Goal: Task Accomplishment & Management: Complete application form

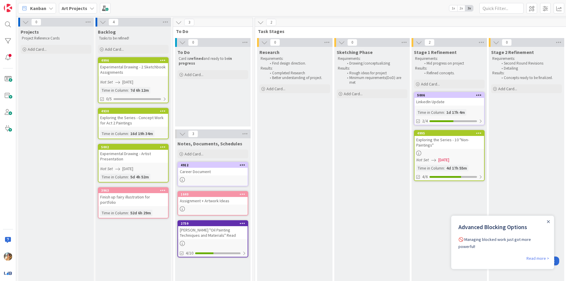
click at [144, 70] on div "Experimental Drawing - 2 Sketchbook Assignments" at bounding box center [133, 69] width 70 height 13
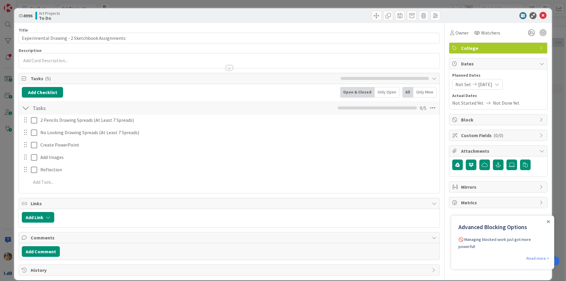
drag, startPoint x: 353, startPoint y: 253, endPoint x: 269, endPoint y: 209, distance: 94.3
click at [353, 253] on div "Add Comment" at bounding box center [229, 251] width 415 height 11
drag, startPoint x: 0, startPoint y: 177, endPoint x: 113, endPoint y: 130, distance: 122.7
click at [0, 177] on div "ID 4996 Art Projects To Do Title 47 / 128 Experimental Drawing - 2 Sketchbook A…" at bounding box center [283, 140] width 566 height 281
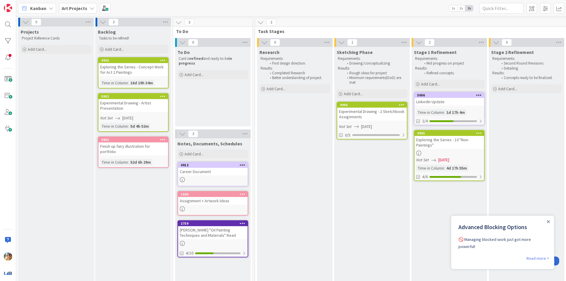
click at [375, 112] on div "Experimental Drawing - 2 Sketchbook Assignments" at bounding box center [372, 114] width 70 height 13
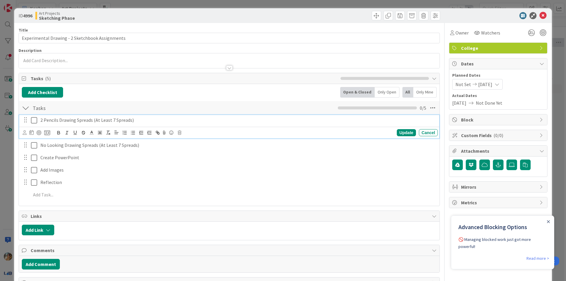
click at [33, 122] on icon at bounding box center [34, 120] width 6 height 7
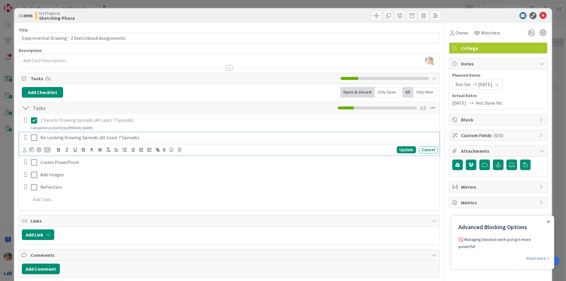
click at [34, 138] on icon at bounding box center [34, 137] width 6 height 7
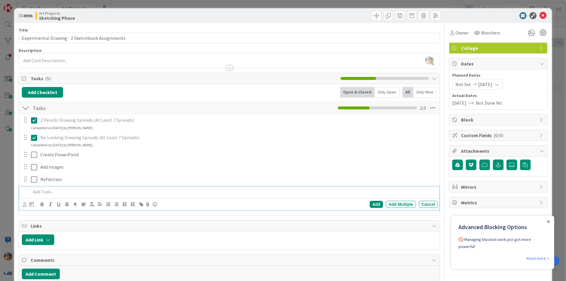
click at [85, 195] on p at bounding box center [233, 191] width 404 height 7
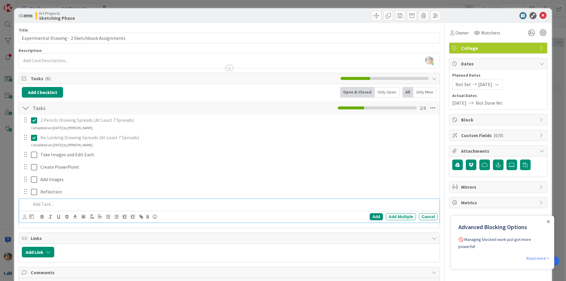
click at [1, 161] on div "ID 4996 Art Projects Sketching Phase Title 47 / 128 Experimental Drawing - 2 Sk…" at bounding box center [283, 140] width 566 height 281
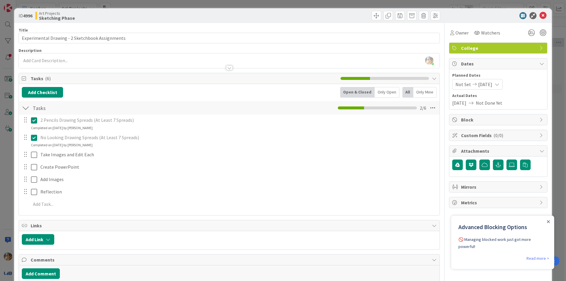
drag, startPoint x: 0, startPoint y: 172, endPoint x: 11, endPoint y: 174, distance: 11.4
click at [0, 172] on div "ID 4996 Art Projects Sketching Phase Title 47 / 128 Experimental Drawing - 2 Sk…" at bounding box center [283, 140] width 566 height 281
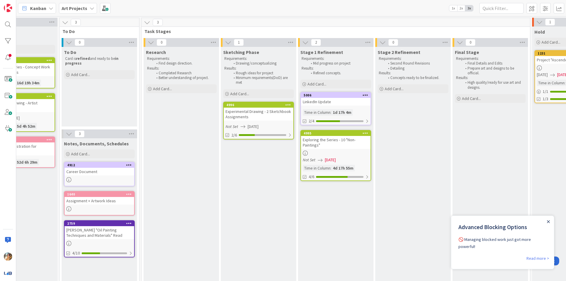
click at [547, 222] on icon "Close Announcement" at bounding box center [548, 221] width 3 height 3
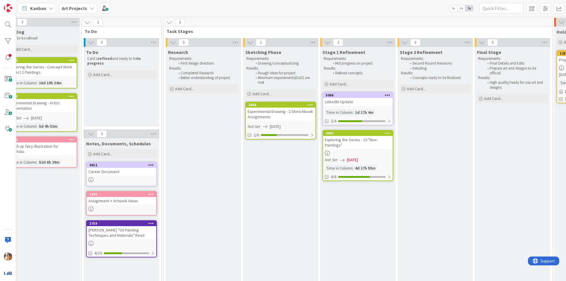
scroll to position [0, 87]
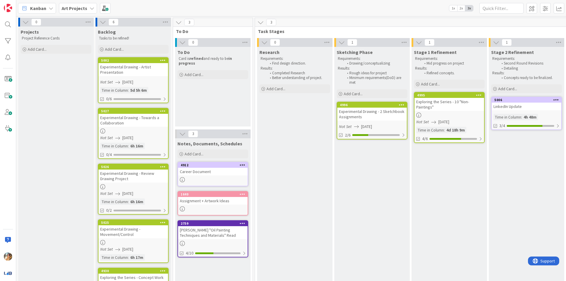
click at [103, 21] on icon at bounding box center [103, 22] width 6 height 6
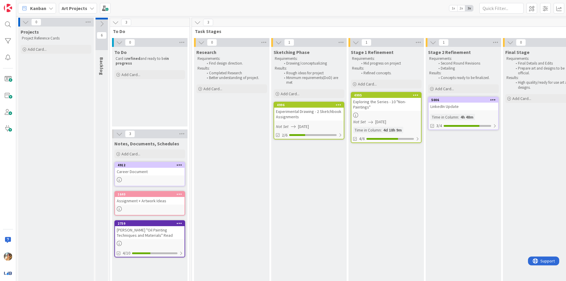
click at [101, 21] on icon at bounding box center [101, 24] width 6 height 6
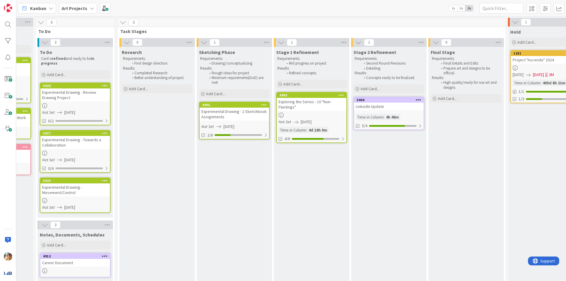
scroll to position [0, 170]
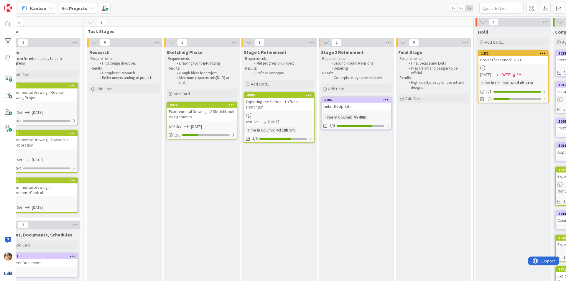
click at [337, 105] on div "LinkedIn Update" at bounding box center [357, 107] width 70 height 8
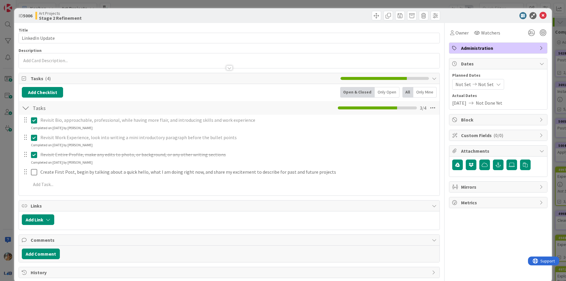
click at [0, 165] on div "ID 5006 Art Projects Stage 2 Refinement Title 15 / 128 LinkedIn Update Descript…" at bounding box center [283, 140] width 566 height 281
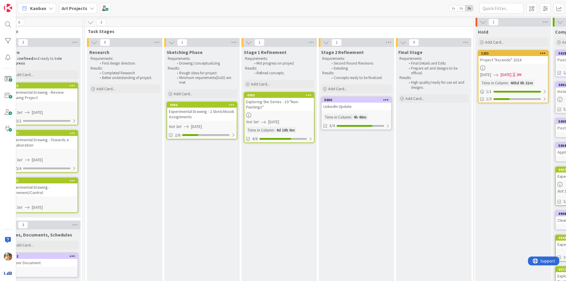
click at [286, 106] on div "Exploring the Series - 10 "Non-Paintings"" at bounding box center [279, 104] width 70 height 13
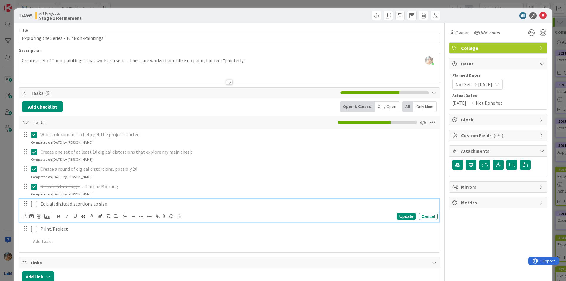
click at [35, 206] on icon at bounding box center [34, 203] width 6 height 7
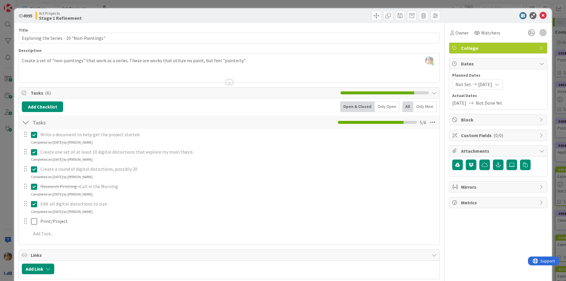
click at [0, 184] on div "ID 4995 Art Projects Stage 1 Refinement Title 41 / 128 Exploring the Series - 1…" at bounding box center [283, 140] width 566 height 281
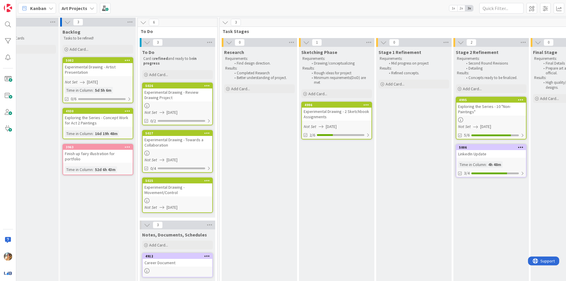
scroll to position [0, 40]
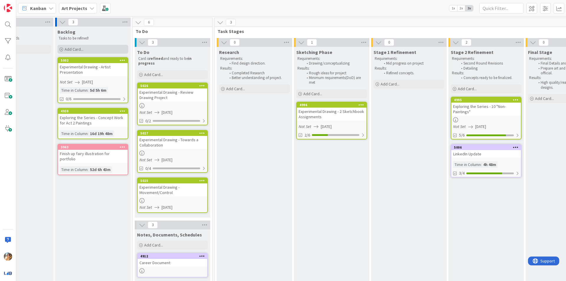
click at [96, 49] on div "Add Card..." at bounding box center [92, 49] width 71 height 9
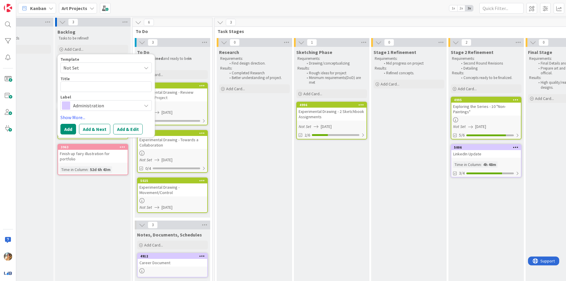
click at [93, 109] on span "Administration" at bounding box center [105, 105] width 65 height 8
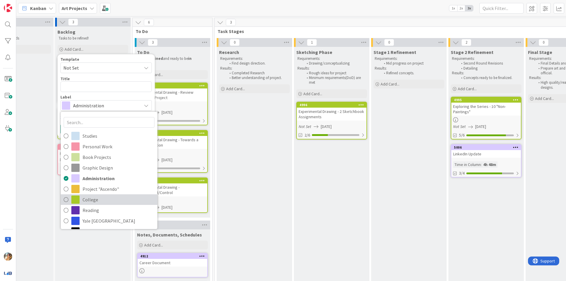
click at [106, 200] on span "College" at bounding box center [119, 199] width 72 height 9
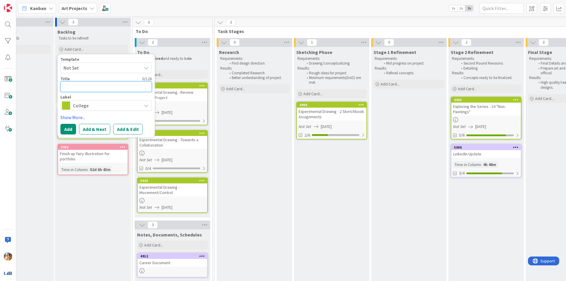
click at [111, 85] on textarea at bounding box center [105, 86] width 91 height 11
type textarea "x"
type textarea "A"
type textarea "x"
type textarea "Ad"
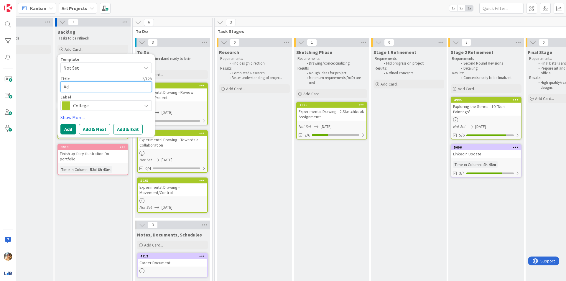
type textarea "x"
type textarea "Adv"
type textarea "x"
type textarea "Adva"
type textarea "x"
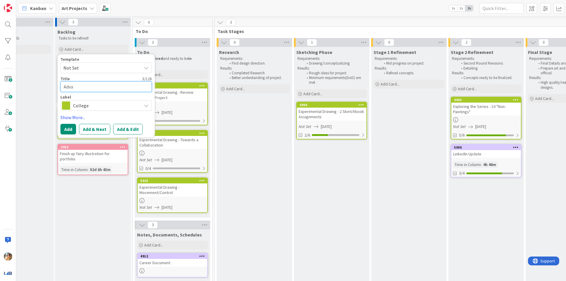
type textarea "Advan"
type textarea "x"
type textarea "Advanc"
type textarea "x"
type textarea "Advance"
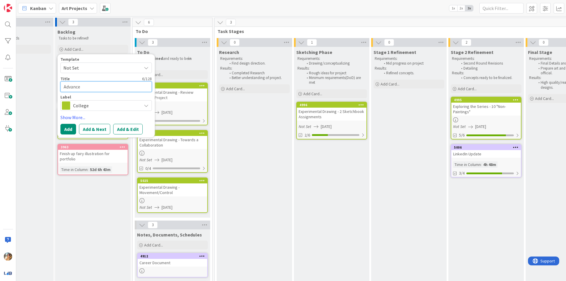
type textarea "x"
type textarea "Advanced"
type textarea "x"
type textarea "Advanced"
type textarea "x"
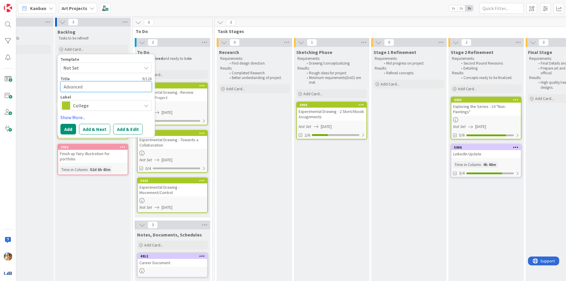
type textarea "Advanced D"
type textarea "x"
type textarea "Advanced Dr"
type textarea "x"
type textarea "Advanced Dra"
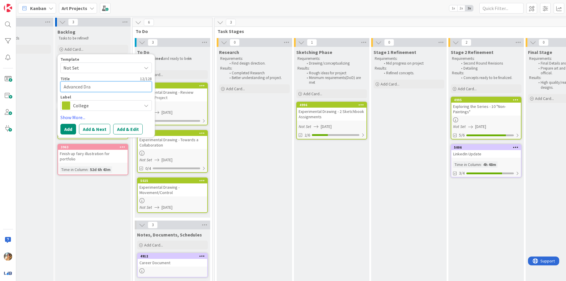
type textarea "x"
type textarea "Advanced Draw"
type textarea "x"
type textarea "Advanced Drawi"
type textarea "x"
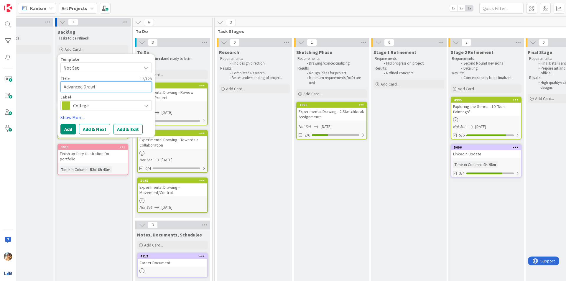
type textarea "Advanced Drawin"
type textarea "x"
type textarea "Advanced Drawing"
type textarea "x"
type textarea "Advanced Drawing"
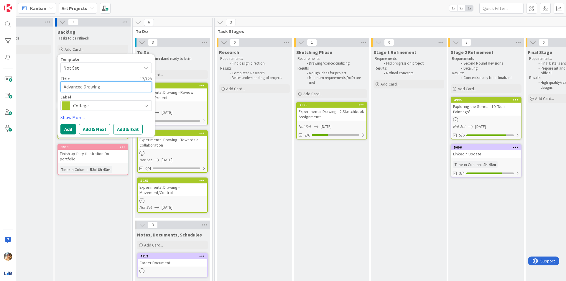
type textarea "x"
type textarea "Advanced Drawing -"
type textarea "x"
type textarea "Advanced Drawing -"
type textarea "x"
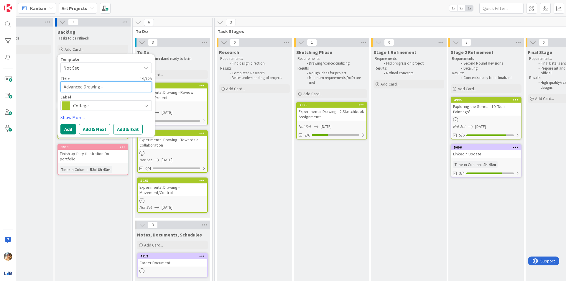
type textarea "Advanced Drawing - P"
type textarea "x"
type textarea "Advanced Drawing - Pr"
type textarea "x"
type textarea "Advanced Drawing - Pre"
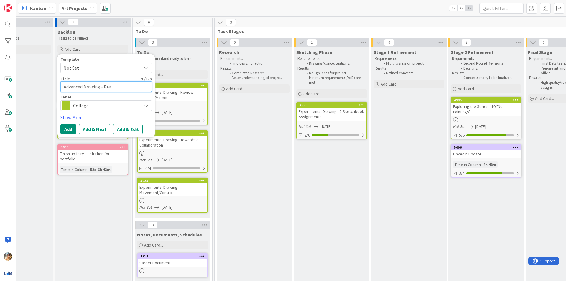
type textarea "x"
type textarea "Advanced Drawing - Prep"
type textarea "x"
type textarea "Advanced Drawing - Prepar"
type textarea "x"
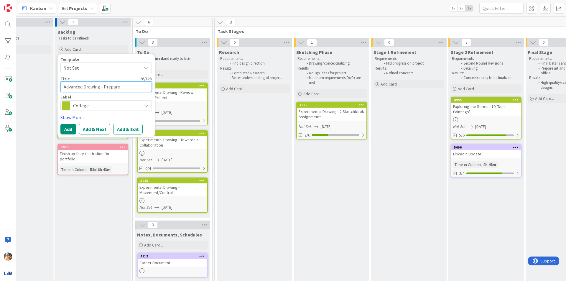
type textarea "Advanced Drawing - Prepare"
type textarea "x"
type textarea "Advanced Drawing - Prepare C"
type textarea "x"
type textarea "Advanced Drawing - Prepare Cr"
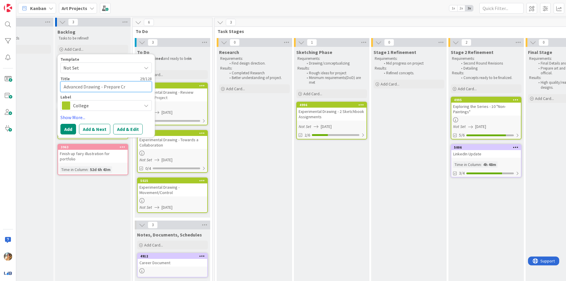
type textarea "x"
type textarea "Advanced Drawing - Prepare C"
type textarea "x"
type textarea "Advanced Drawing - Prepare"
type textarea "x"
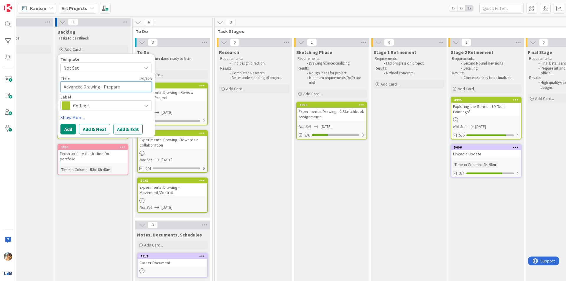
type textarea "Advanced Drawing - Prepare f"
type textarea "x"
type textarea "Advanced Drawing - Prepare fo"
type textarea "x"
type textarea "Advanced Drawing - Prepare for"
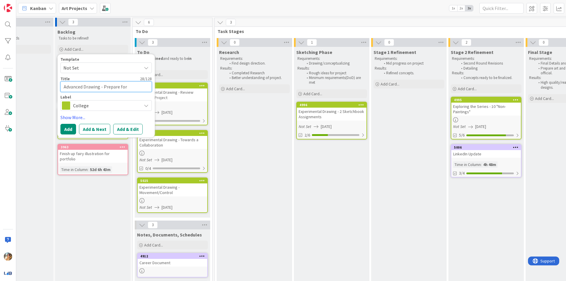
type textarea "x"
type textarea "Advanced Drawing - Prepare for"
type textarea "x"
type textarea "Advanced Drawing - Prepare for C"
type textarea "x"
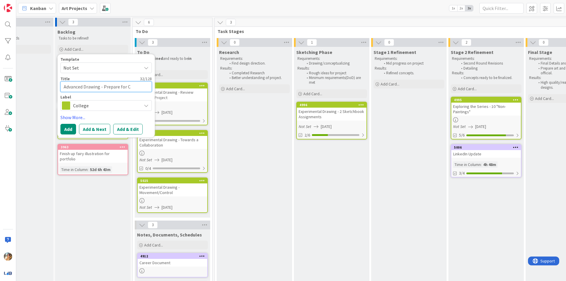
type textarea "Advanced Drawing - Prepare for Cr"
type textarea "x"
type textarea "Advanced Drawing - Prepare for Cri"
type textarea "x"
type textarea "Advanced Drawing - Prepare for Crit"
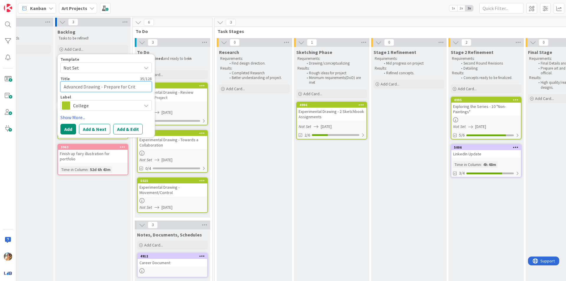
type textarea "x"
type textarea "Advanced Drawing - Prepare for Criti"
type textarea "x"
type textarea "Advanced Drawing - Prepare for Critiq"
type textarea "x"
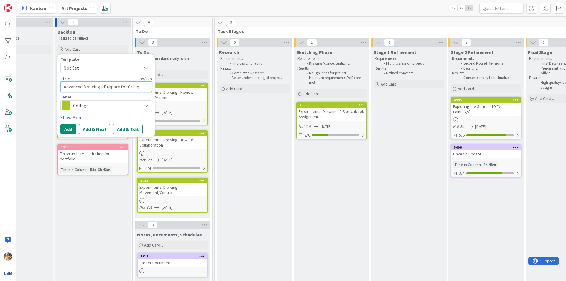
type textarea "Advanced Drawing - Prepare for Critiqu"
type textarea "x"
type textarea "Advanced Drawing - Prepare for Critique"
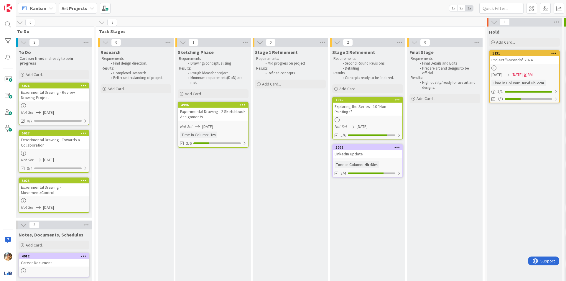
scroll to position [0, 159]
